Goal: Entertainment & Leisure: Consume media (video, audio)

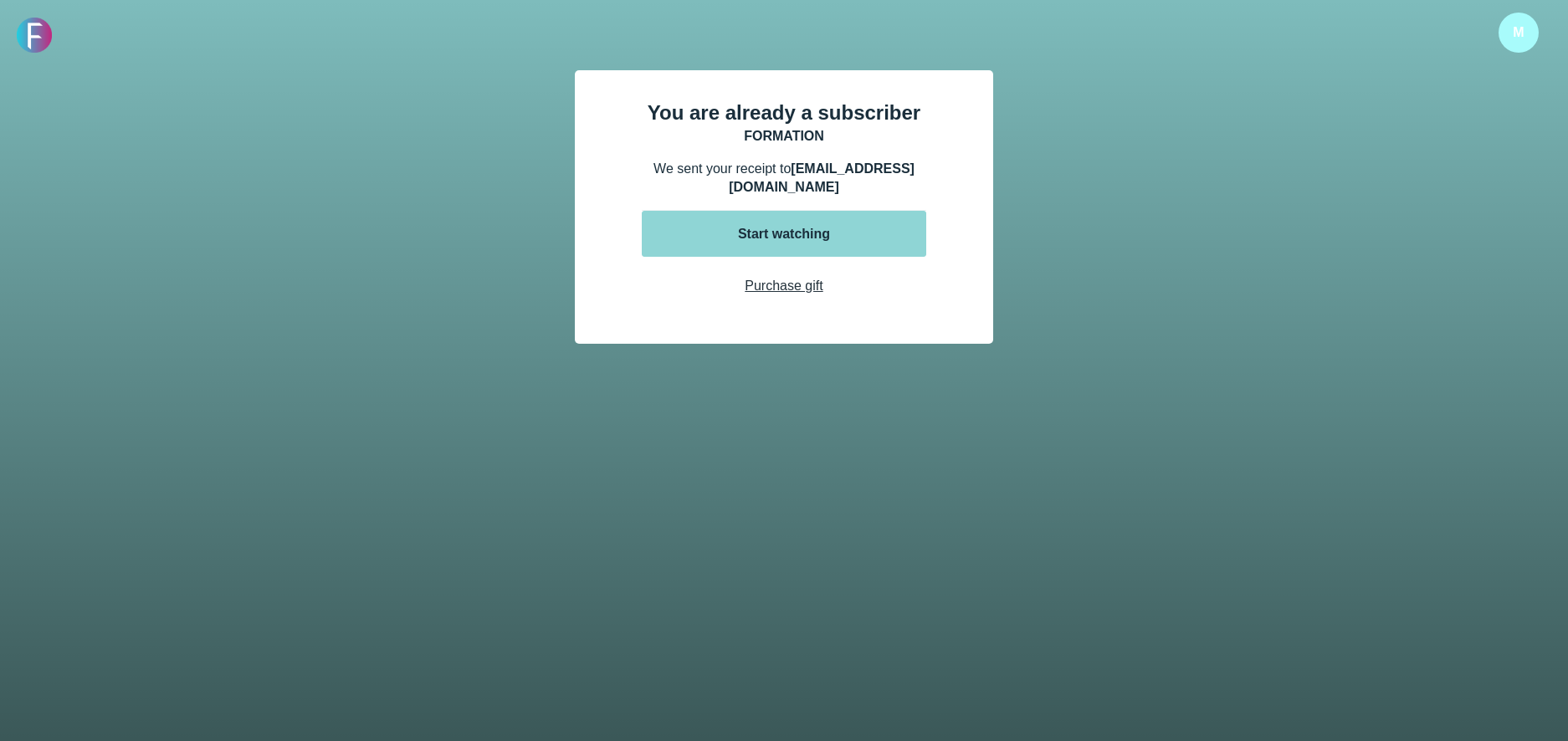
click at [768, 250] on button "Start watching" at bounding box center [783, 233] width 285 height 46
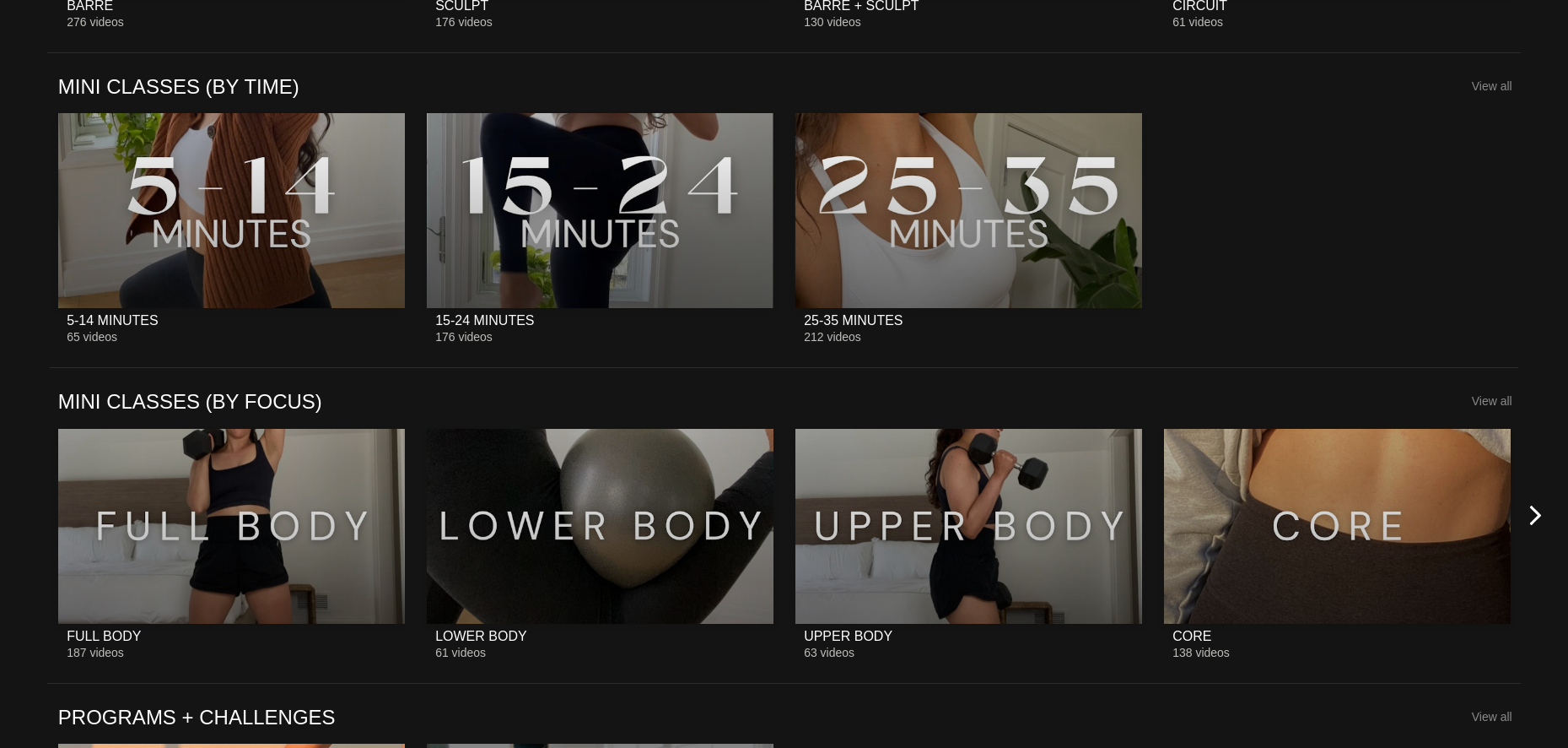
scroll to position [2118, 0]
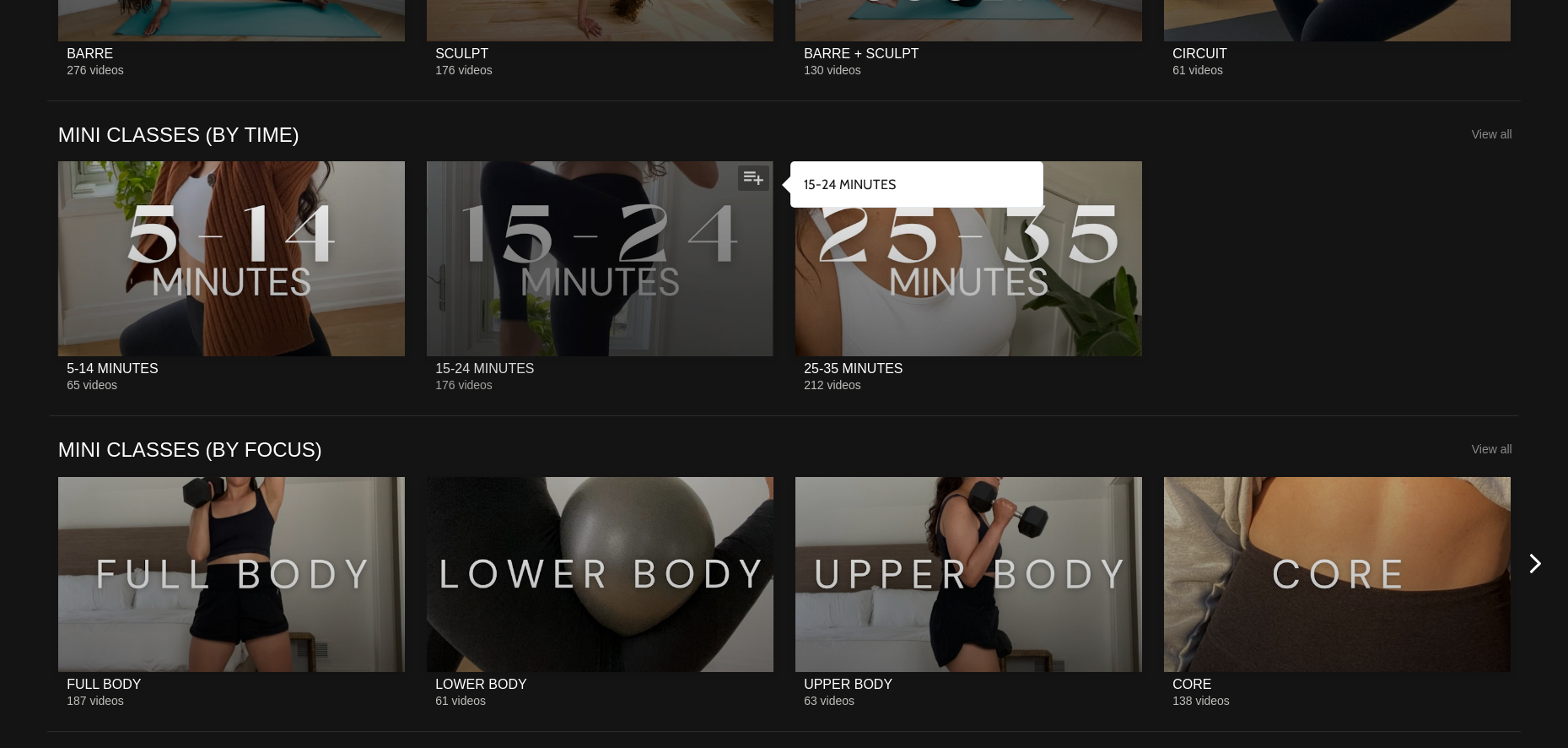
click at [678, 315] on div at bounding box center [599, 259] width 347 height 195
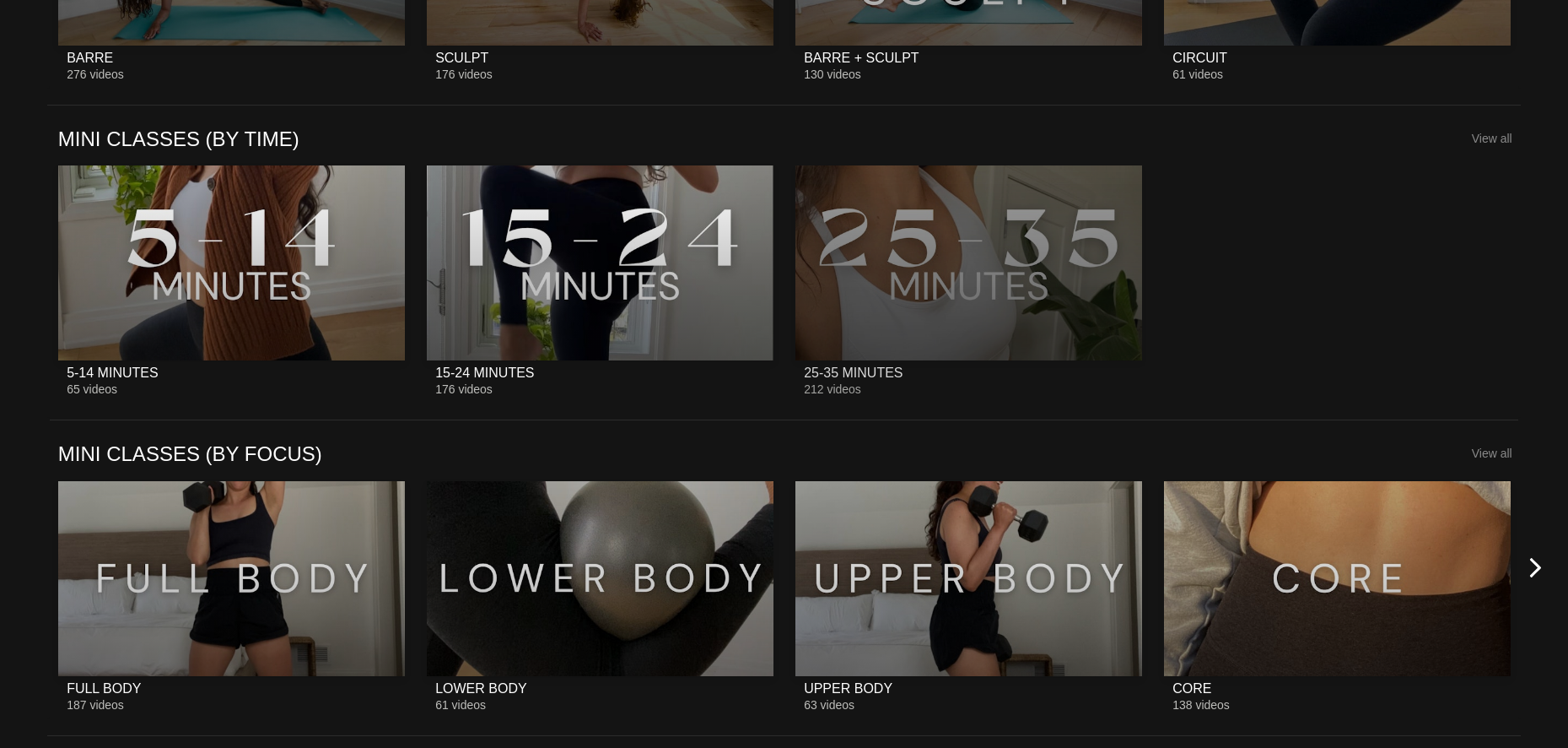
click at [924, 263] on div at bounding box center [969, 263] width 347 height 195
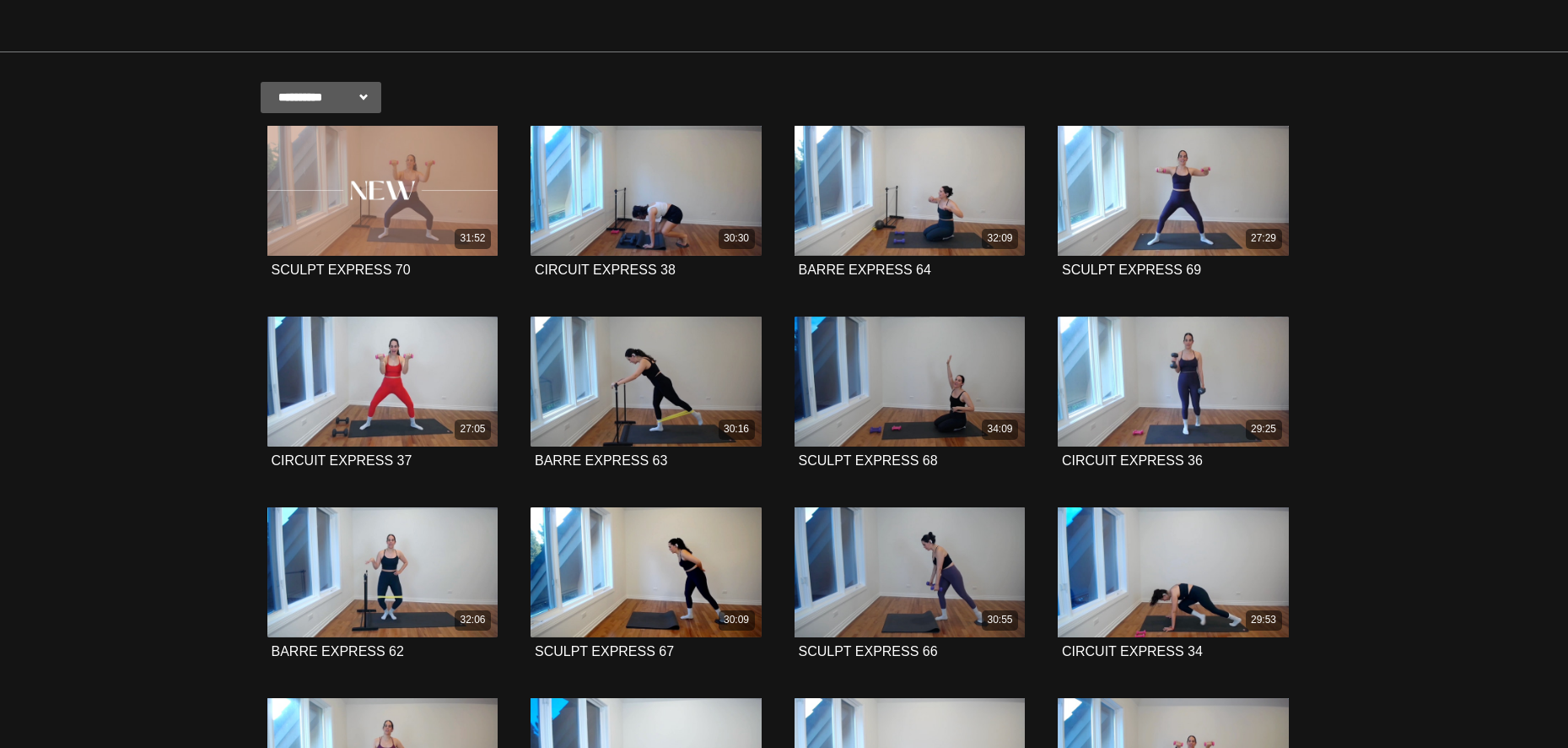
scroll to position [300, 0]
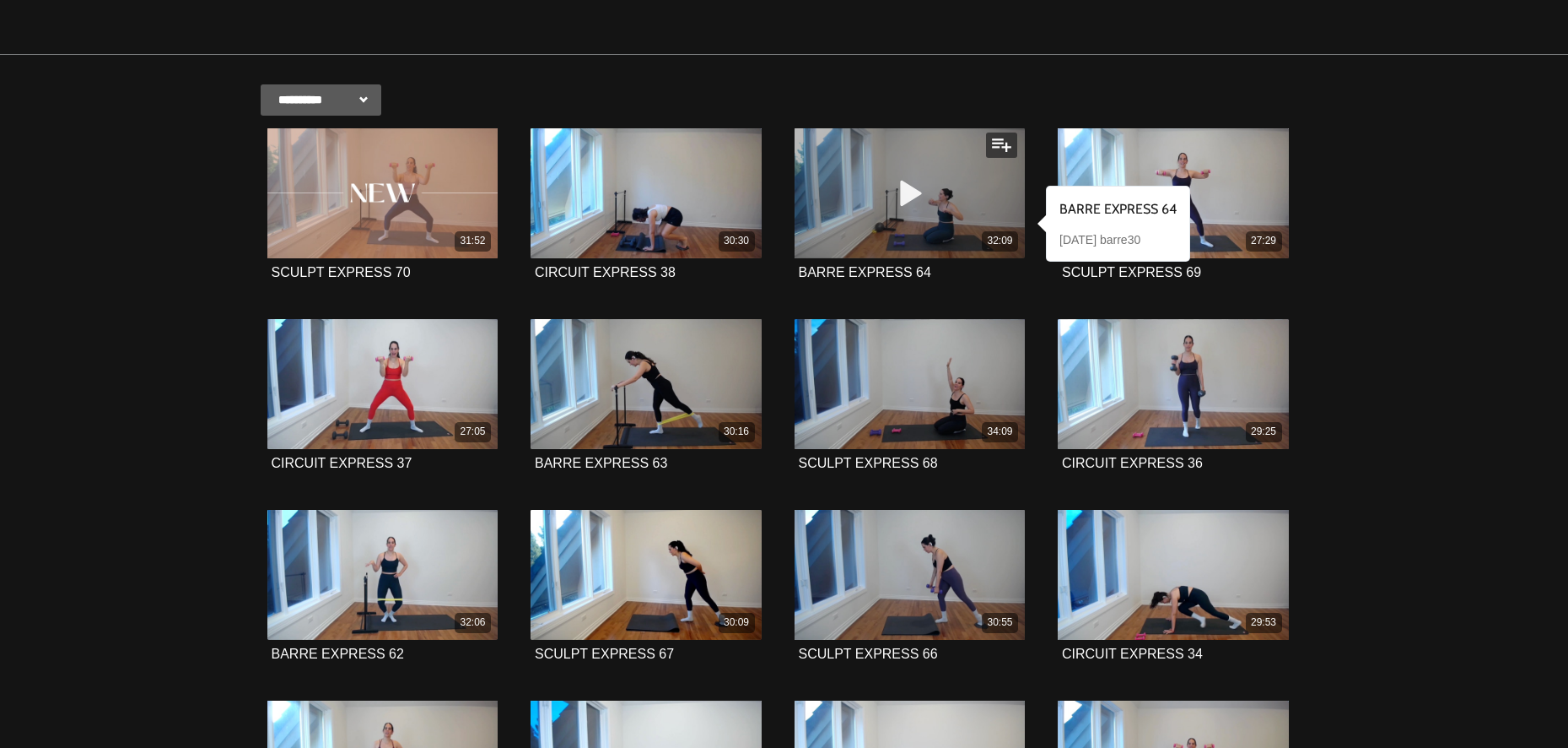
click at [855, 147] on div "32:09" at bounding box center [910, 193] width 231 height 130
